Goal: Information Seeking & Learning: Learn about a topic

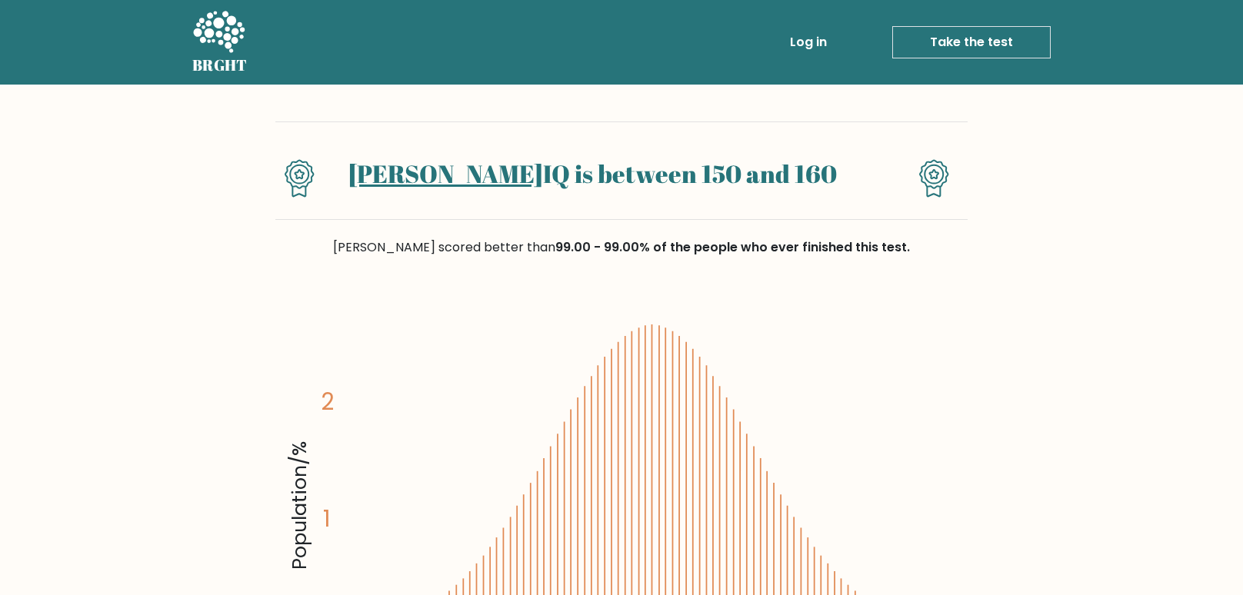
click at [457, 175] on link "[PERSON_NAME]" at bounding box center [445, 173] width 195 height 33
